Goal: Navigation & Orientation: Find specific page/section

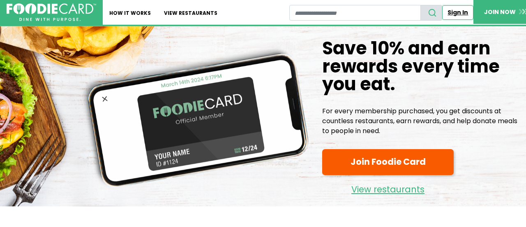
click at [455, 16] on link "Sign In" at bounding box center [457, 12] width 31 height 14
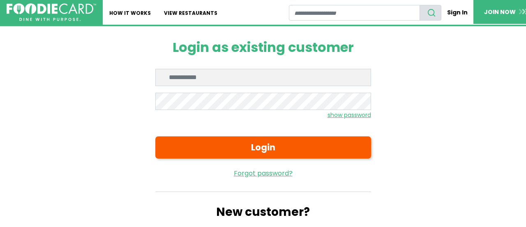
type input "**********"
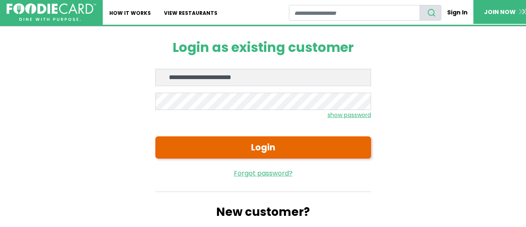
click at [252, 149] on button "Login" at bounding box center [263, 147] width 216 height 22
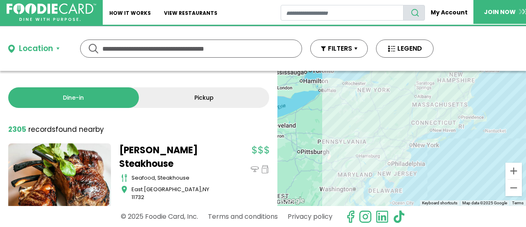
click at [139, 47] on input "text" at bounding box center [191, 48] width 178 height 17
type input "*********"
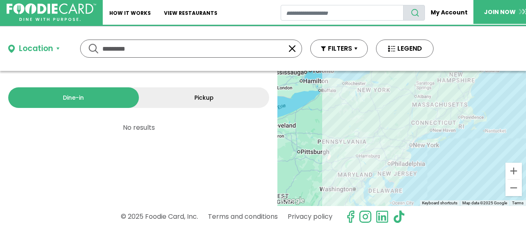
click at [291, 48] on button "button" at bounding box center [292, 49] width 10 height 10
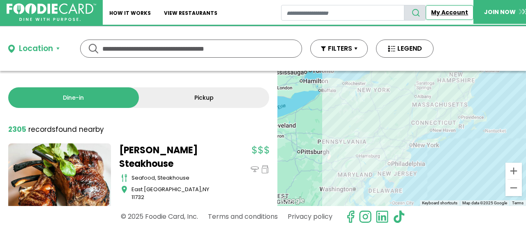
click at [453, 13] on link "My Account" at bounding box center [450, 12] width 48 height 14
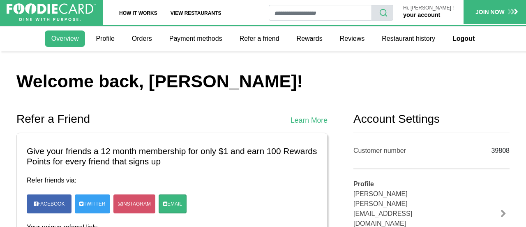
click at [268, 187] on div "Refer friends via: Facebook Twitter Instagram Email" at bounding box center [172, 194] width 291 height 37
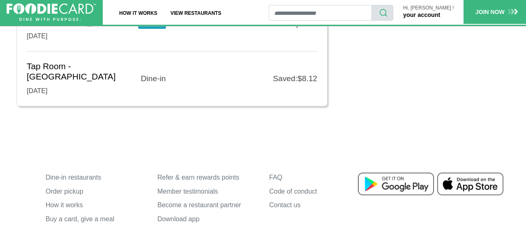
scroll to position [805, 0]
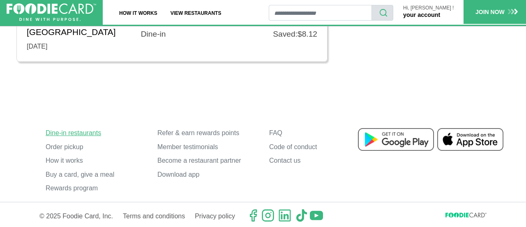
click at [76, 129] on link "Dine-in restaurants" at bounding box center [95, 133] width 99 height 14
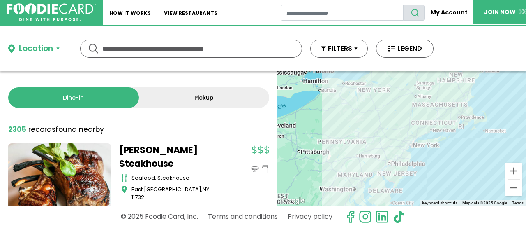
click at [137, 52] on input "text" at bounding box center [191, 48] width 178 height 17
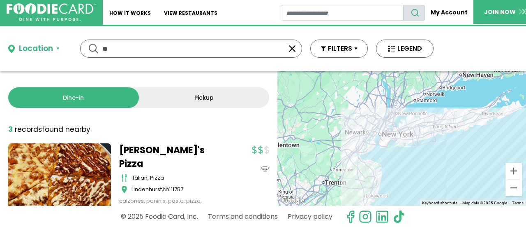
type input "*"
type input "*********"
click at [92, 49] on div "********* *********" at bounding box center [191, 48] width 222 height 18
click at [57, 49] on button "Location" at bounding box center [33, 49] width 51 height 12
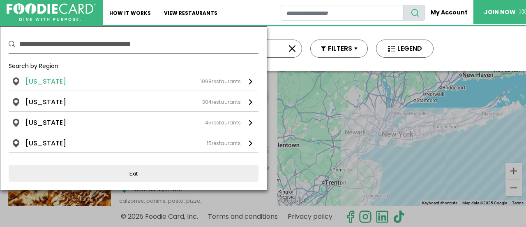
click at [71, 82] on div "[US_STATE] 1998 restaurants" at bounding box center [132, 81] width 215 height 10
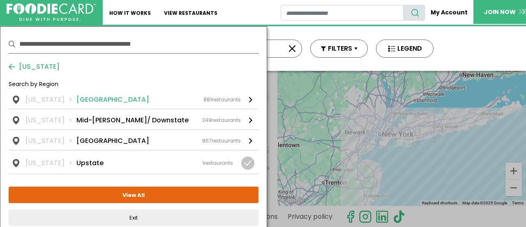
click at [82, 100] on li "[GEOGRAPHIC_DATA]" at bounding box center [112, 100] width 73 height 10
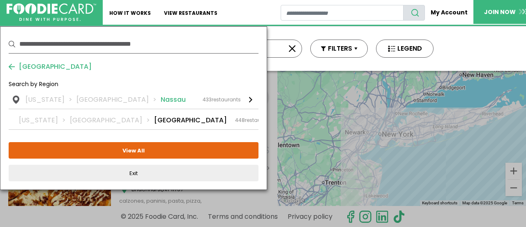
click at [92, 101] on li "Long Island" at bounding box center [118, 100] width 84 height 10
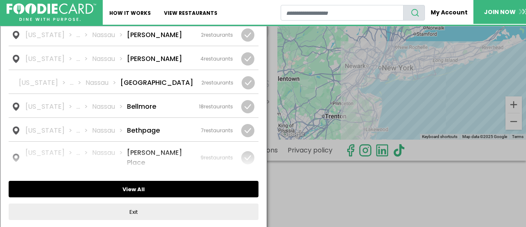
scroll to position [82, 0]
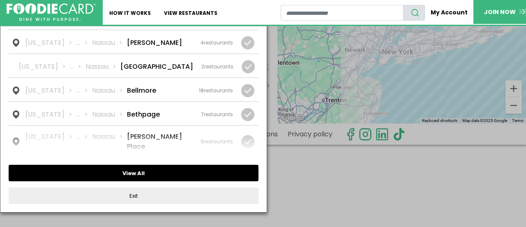
click at [175, 172] on button "View All" at bounding box center [134, 172] width 250 height 16
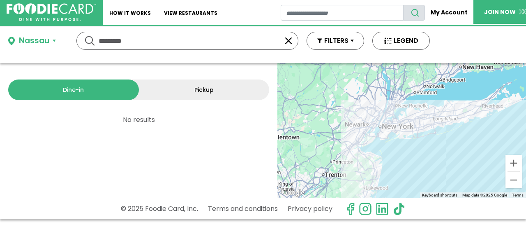
scroll to position [0, 0]
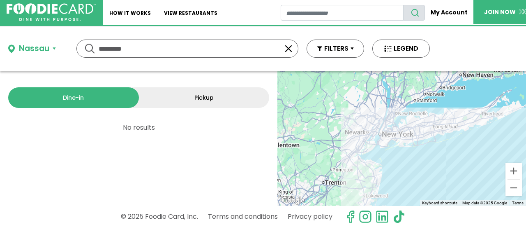
click at [53, 48] on button "Nassau" at bounding box center [32, 49] width 48 height 12
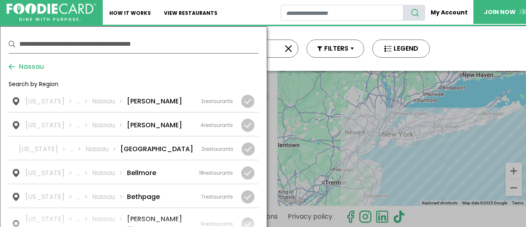
click at [80, 74] on div "Nassau Search by Region New York ... Nassau Albertson 2 restaurants New York ..…" at bounding box center [134, 160] width 250 height 251
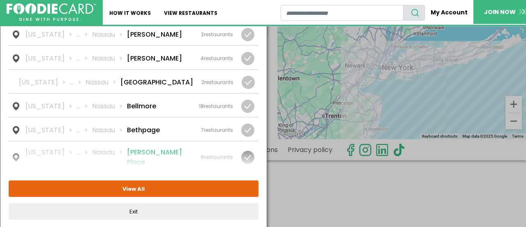
scroll to position [66, 0]
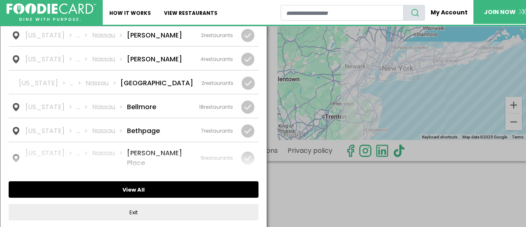
click at [142, 192] on button "View All" at bounding box center [134, 189] width 250 height 16
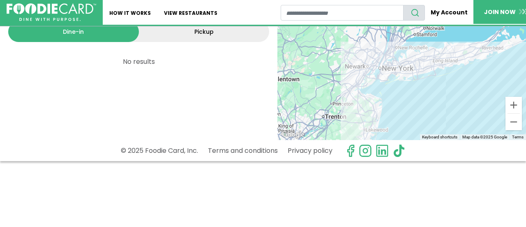
click at [170, 124] on div "Dine-in Pickup 0 results for: mediterranean greek seafood american pizza italia…" at bounding box center [138, 72] width 277 height 135
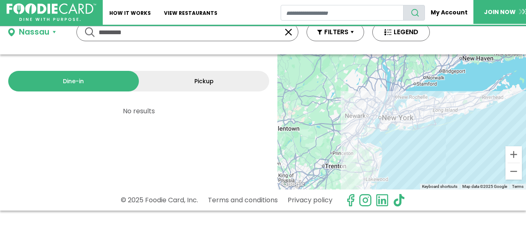
scroll to position [0, 0]
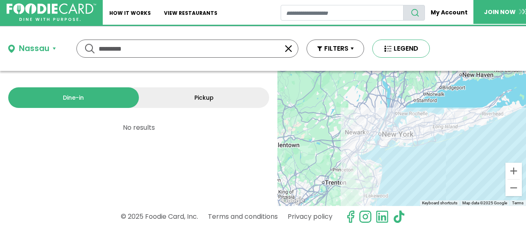
click at [389, 52] on button "LEGEND" at bounding box center [401, 48] width 58 height 18
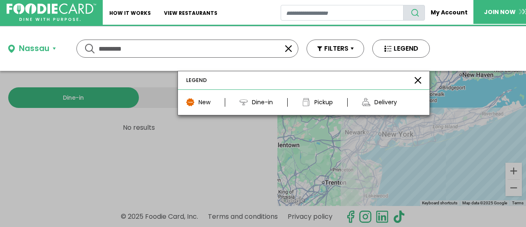
click at [203, 99] on div "New" at bounding box center [205, 102] width 12 height 9
click at [262, 103] on div "Dine-in" at bounding box center [262, 102] width 21 height 9
click at [216, 102] on div "New" at bounding box center [205, 102] width 39 height 9
click at [215, 102] on div "New" at bounding box center [205, 102] width 39 height 9
click at [353, 49] on button "FILTERS" at bounding box center [336, 48] width 58 height 18
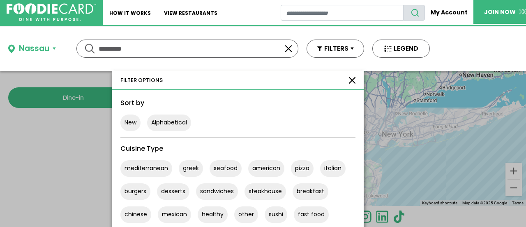
click at [89, 136] on div at bounding box center [263, 113] width 526 height 227
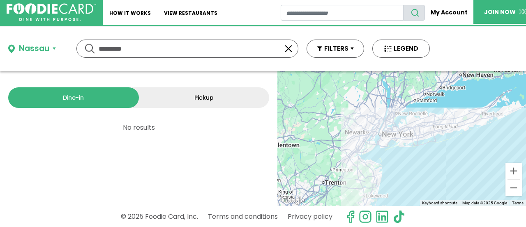
click at [55, 48] on button "Nassau" at bounding box center [32, 49] width 48 height 12
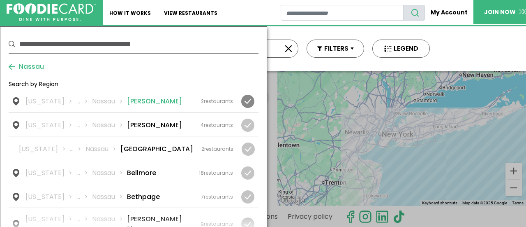
click at [10, 106] on link "New York ... Nassau Albertson 2 restaurants" at bounding box center [134, 103] width 250 height 17
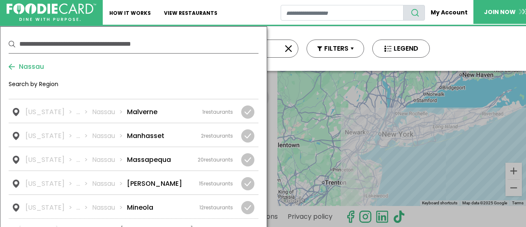
scroll to position [724, 0]
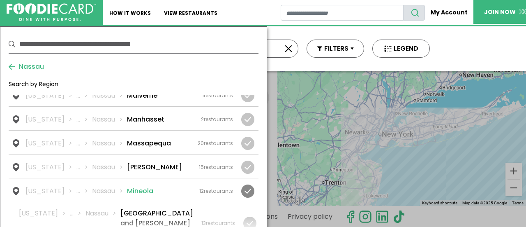
click at [132, 186] on li "Mineola" at bounding box center [140, 191] width 26 height 10
click at [251, 184] on div at bounding box center [247, 190] width 13 height 13
click at [129, 186] on li "Mineola" at bounding box center [140, 191] width 26 height 10
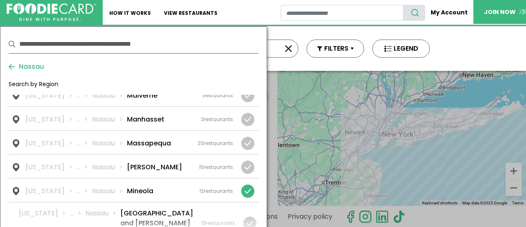
click at [63, 45] on input "text" at bounding box center [138, 44] width 239 height 18
type input "*******"
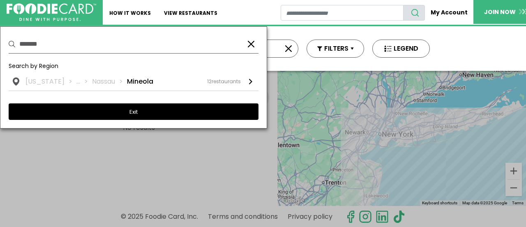
click at [134, 116] on button "Exit" at bounding box center [134, 111] width 250 height 16
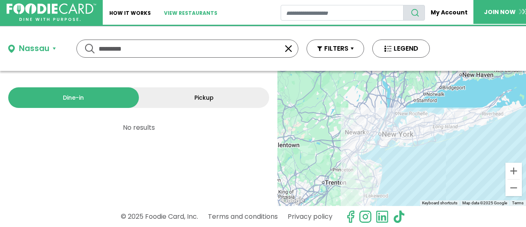
click at [192, 16] on link "View restaurants" at bounding box center [190, 12] width 67 height 25
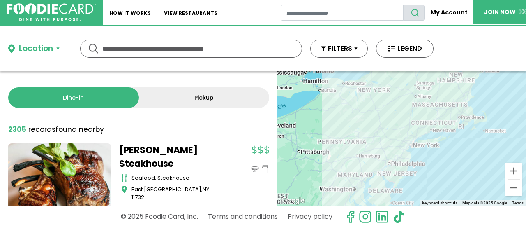
click at [58, 48] on button "Location" at bounding box center [33, 49] width 51 height 12
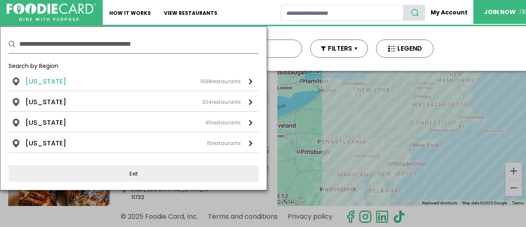
click at [222, 80] on div "1998 restaurants" at bounding box center [220, 81] width 41 height 7
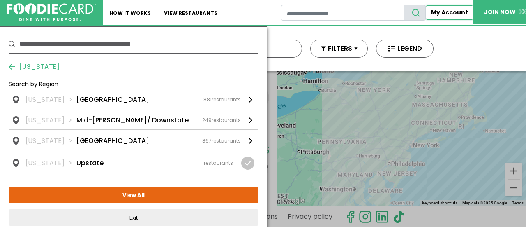
click at [444, 11] on link "My Account" at bounding box center [450, 12] width 48 height 14
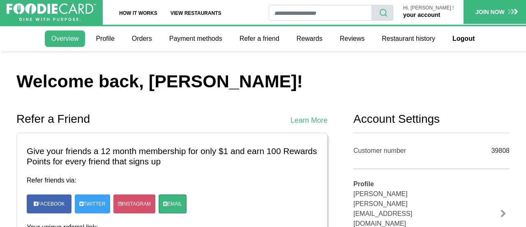
scroll to position [805, 0]
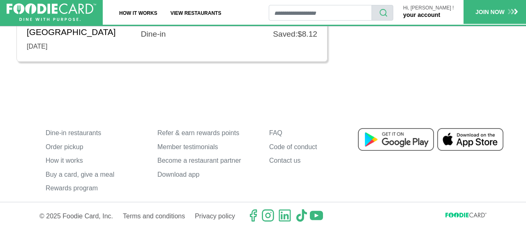
click at [437, 16] on link "your account" at bounding box center [421, 15] width 37 height 7
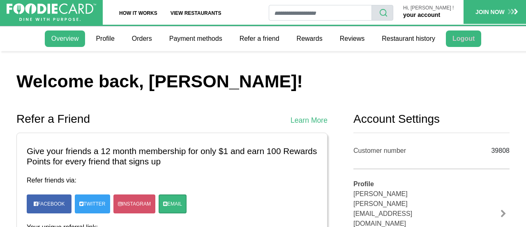
click at [469, 35] on link "Logout" at bounding box center [463, 38] width 35 height 16
